Goal: Transaction & Acquisition: Purchase product/service

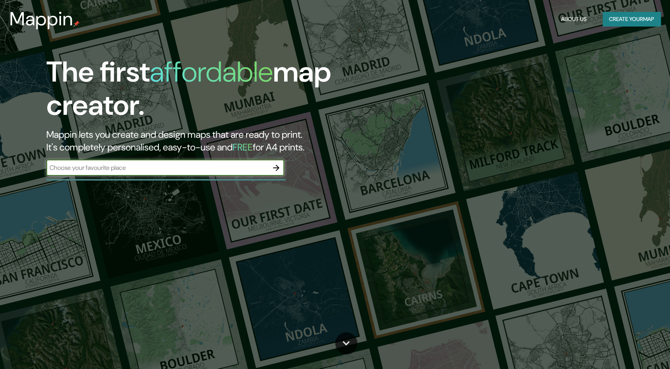
click at [276, 171] on icon "button" at bounding box center [277, 168] width 10 height 10
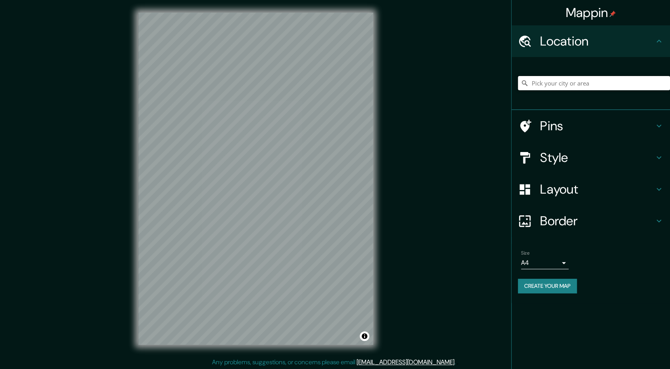
click at [586, 83] on input "Pick your city or area" at bounding box center [594, 83] width 152 height 14
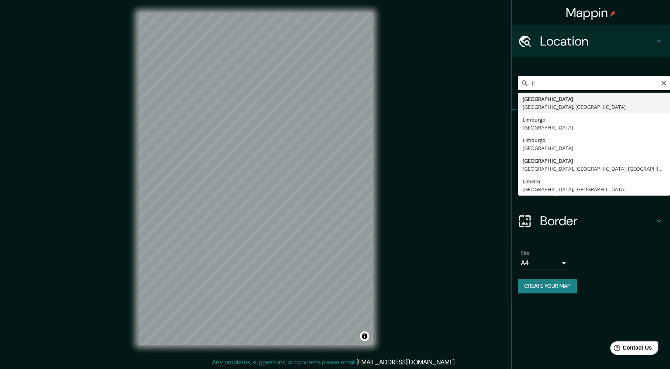
type input "l"
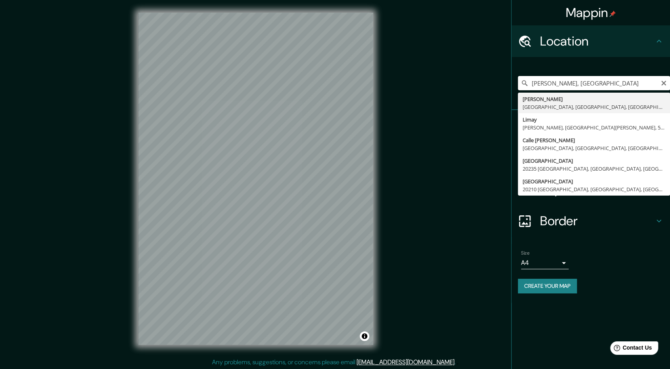
type input "[PERSON_NAME], [GEOGRAPHIC_DATA], [GEOGRAPHIC_DATA], [GEOGRAPHIC_DATA]"
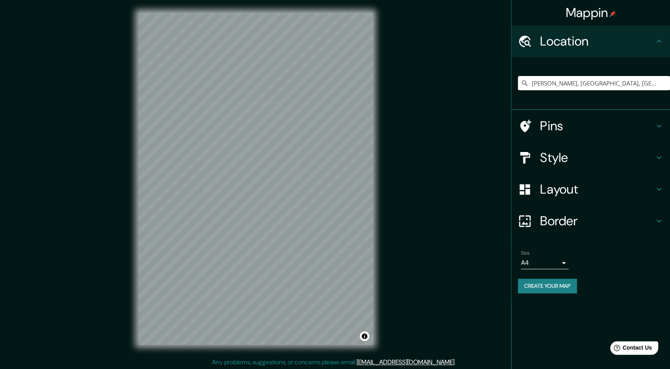
click at [549, 284] on button "Create your map" at bounding box center [547, 286] width 59 height 15
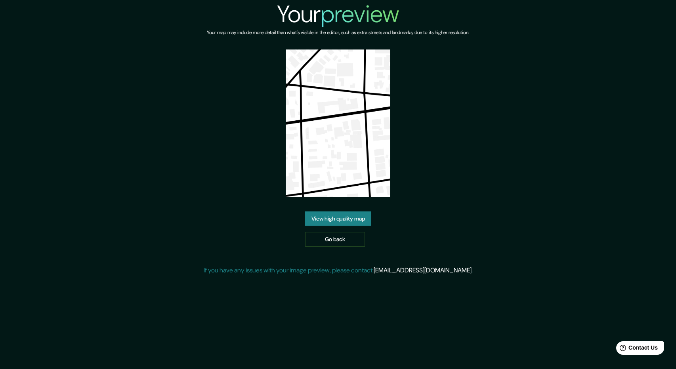
click at [346, 222] on link "View high quality map" at bounding box center [338, 219] width 66 height 15
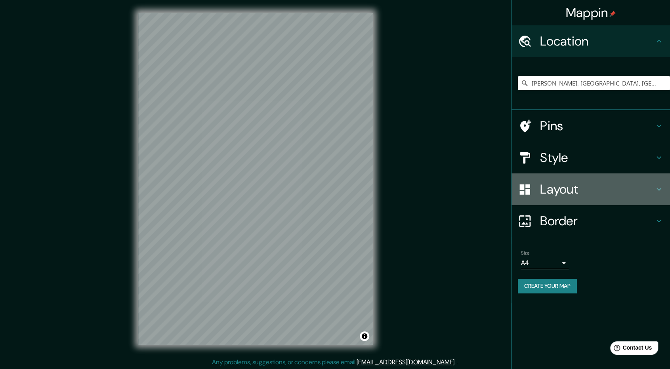
click at [554, 185] on h4 "Layout" at bounding box center [597, 190] width 114 height 16
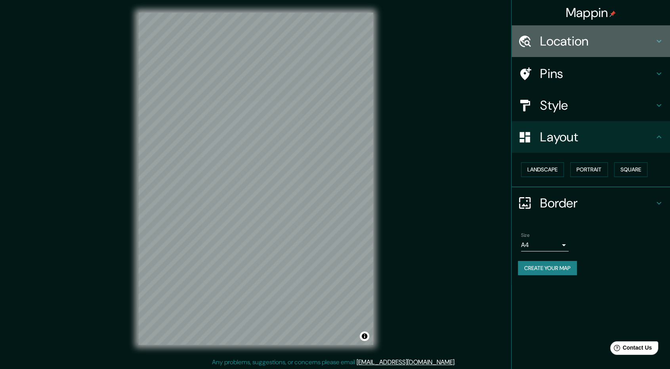
click at [578, 42] on h4 "Location" at bounding box center [597, 41] width 114 height 16
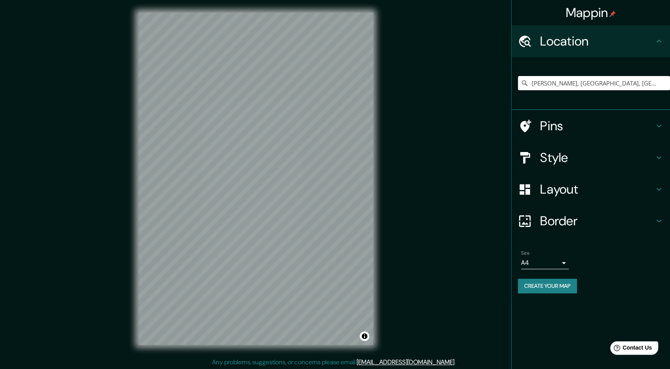
click at [614, 82] on input "[PERSON_NAME], [GEOGRAPHIC_DATA], [GEOGRAPHIC_DATA], [GEOGRAPHIC_DATA]" at bounding box center [594, 83] width 152 height 14
click at [655, 83] on input "[PERSON_NAME], [GEOGRAPHIC_DATA], [GEOGRAPHIC_DATA], [GEOGRAPHIC_DATA]" at bounding box center [594, 83] width 152 height 14
click at [523, 82] on icon at bounding box center [525, 83] width 8 height 8
drag, startPoint x: 652, startPoint y: 84, endPoint x: 520, endPoint y: 92, distance: 131.5
click at [520, 92] on div "[PERSON_NAME], [GEOGRAPHIC_DATA], [GEOGRAPHIC_DATA], [GEOGRAPHIC_DATA]" at bounding box center [594, 83] width 152 height 40
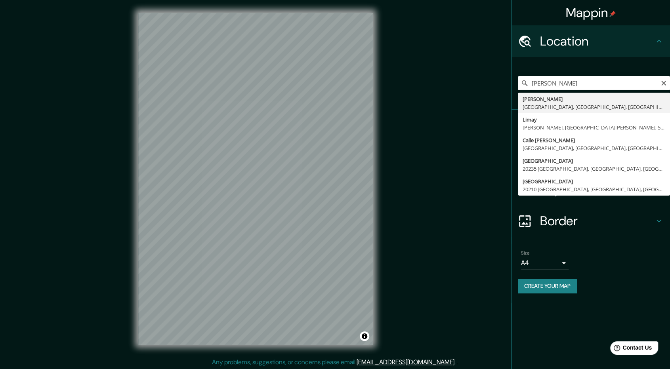
type input "[PERSON_NAME], [GEOGRAPHIC_DATA], [GEOGRAPHIC_DATA], [GEOGRAPHIC_DATA]"
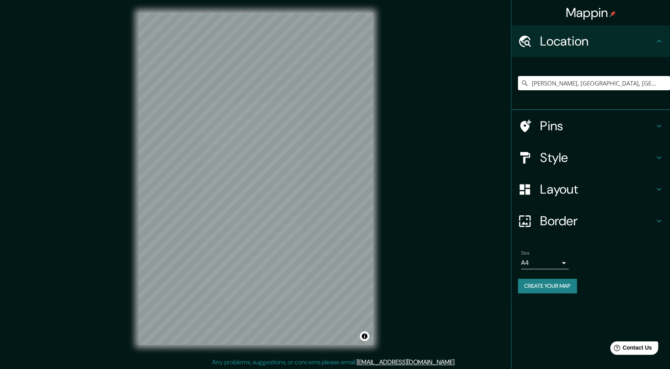
click at [606, 156] on h4 "Style" at bounding box center [597, 158] width 114 height 16
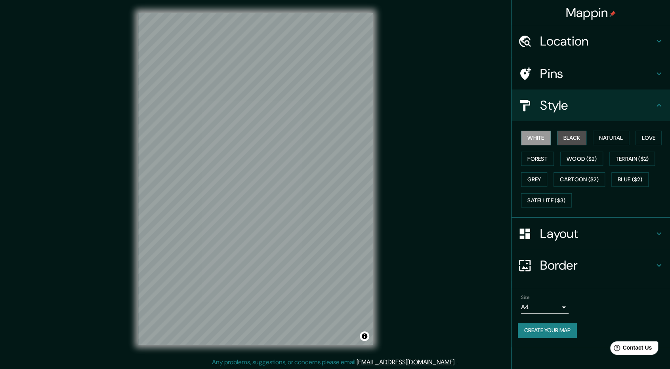
click at [580, 139] on button "Black" at bounding box center [572, 138] width 30 height 15
click at [623, 137] on button "Natural" at bounding box center [611, 138] width 36 height 15
click at [641, 158] on button "Terrain ($2)" at bounding box center [633, 159] width 46 height 15
click at [570, 164] on button "Wood ($2)" at bounding box center [581, 159] width 43 height 15
click at [572, 138] on button "Black" at bounding box center [572, 138] width 30 height 15
